Goal: Check status: Check status

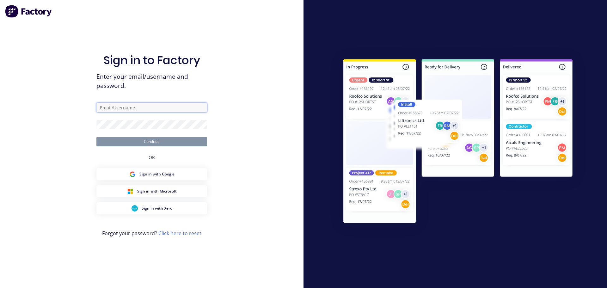
type input "[PERSON_NAME][EMAIL_ADDRESS][DOMAIN_NAME]"
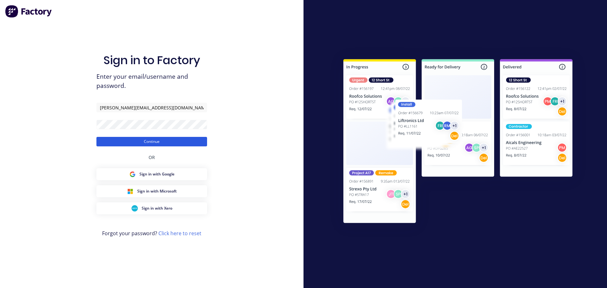
click at [129, 142] on button "Continue" at bounding box center [151, 141] width 111 height 9
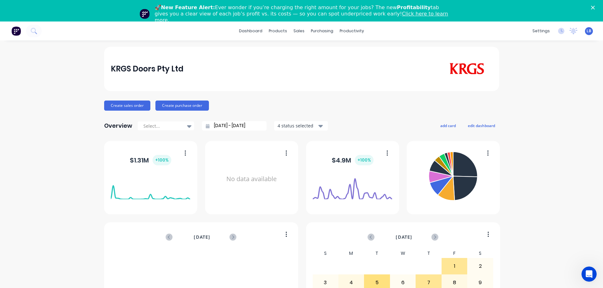
click at [594, 6] on icon "Close" at bounding box center [593, 8] width 4 height 4
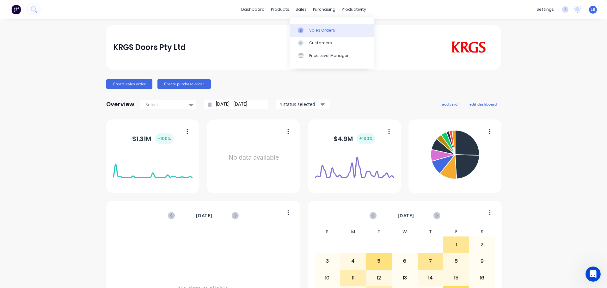
click at [320, 30] on div "Sales Orders" at bounding box center [322, 31] width 26 height 6
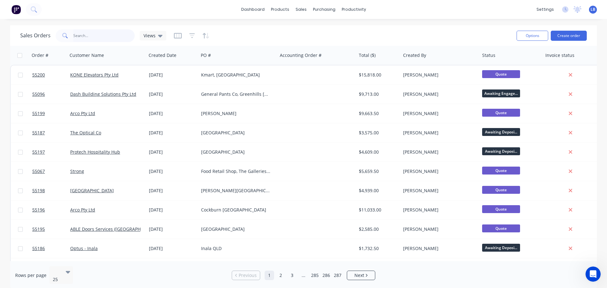
click at [90, 35] on input "text" at bounding box center [104, 35] width 62 height 13
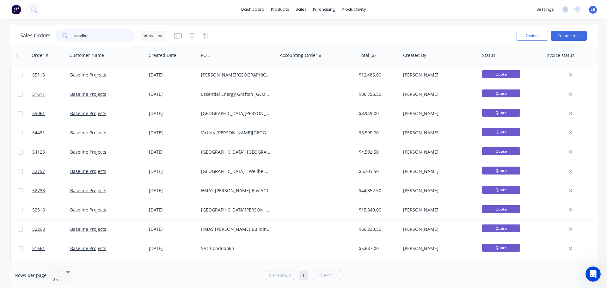
type input "baseline"
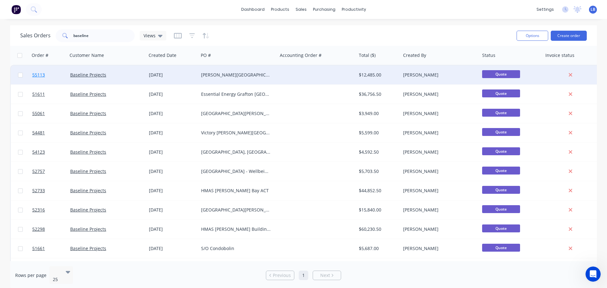
click at [43, 76] on span "55113" at bounding box center [38, 75] width 13 height 6
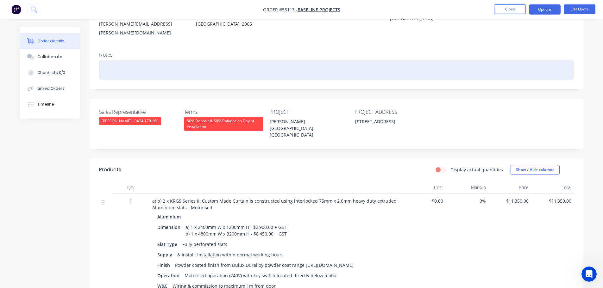
scroll to position [95, 0]
